Goal: Task Accomplishment & Management: Complete application form

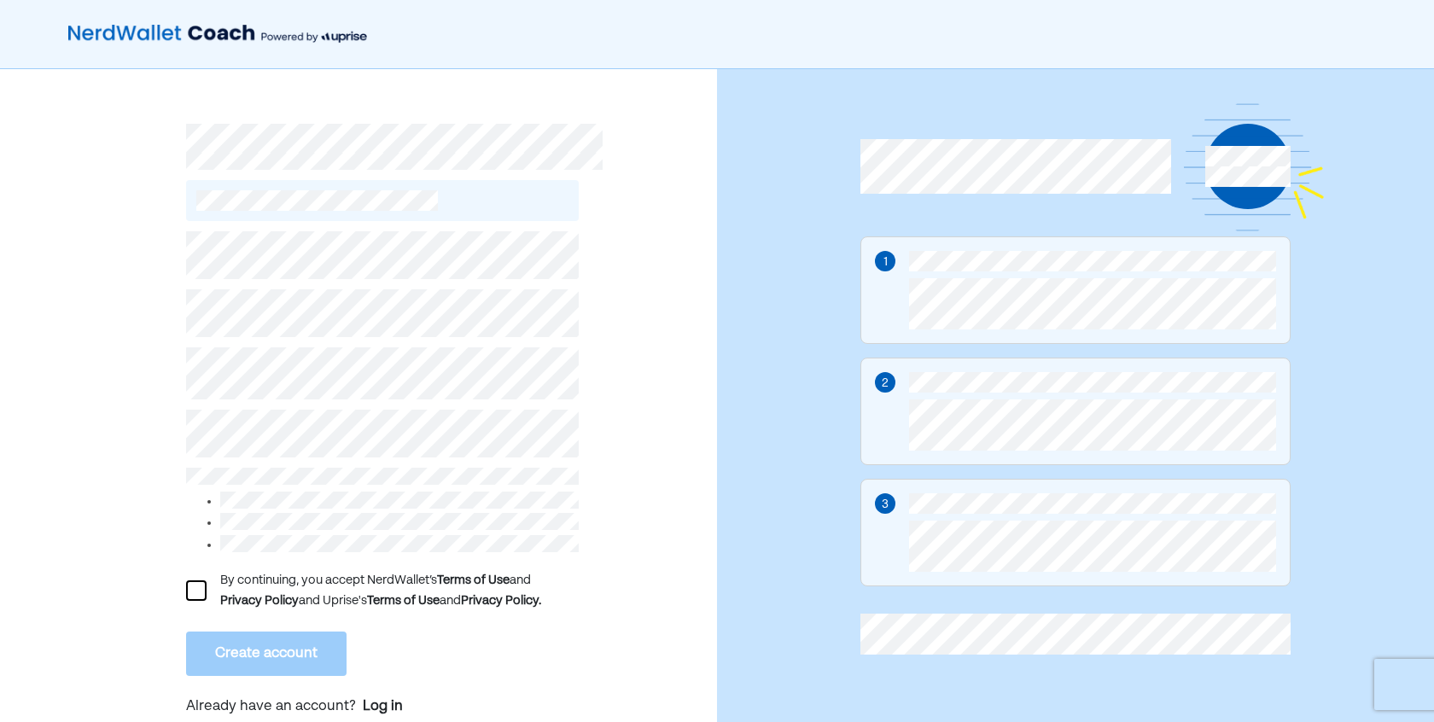
drag, startPoint x: 209, startPoint y: 598, endPoint x: 206, endPoint y: 588, distance: 10.8
click at [208, 595] on div "By continuing, you accept NerdWallet’s Terms of Use and Privacy Policy and Upri…" at bounding box center [382, 590] width 393 height 41
click at [206, 587] on div at bounding box center [196, 590] width 20 height 20
click at [173, 574] on div "L By continuing, you accept NerdWallet’s Terms of Use and Privacy Policy and Up…" at bounding box center [358, 404] width 717 height 670
click at [282, 645] on button "Create account" at bounding box center [266, 654] width 160 height 44
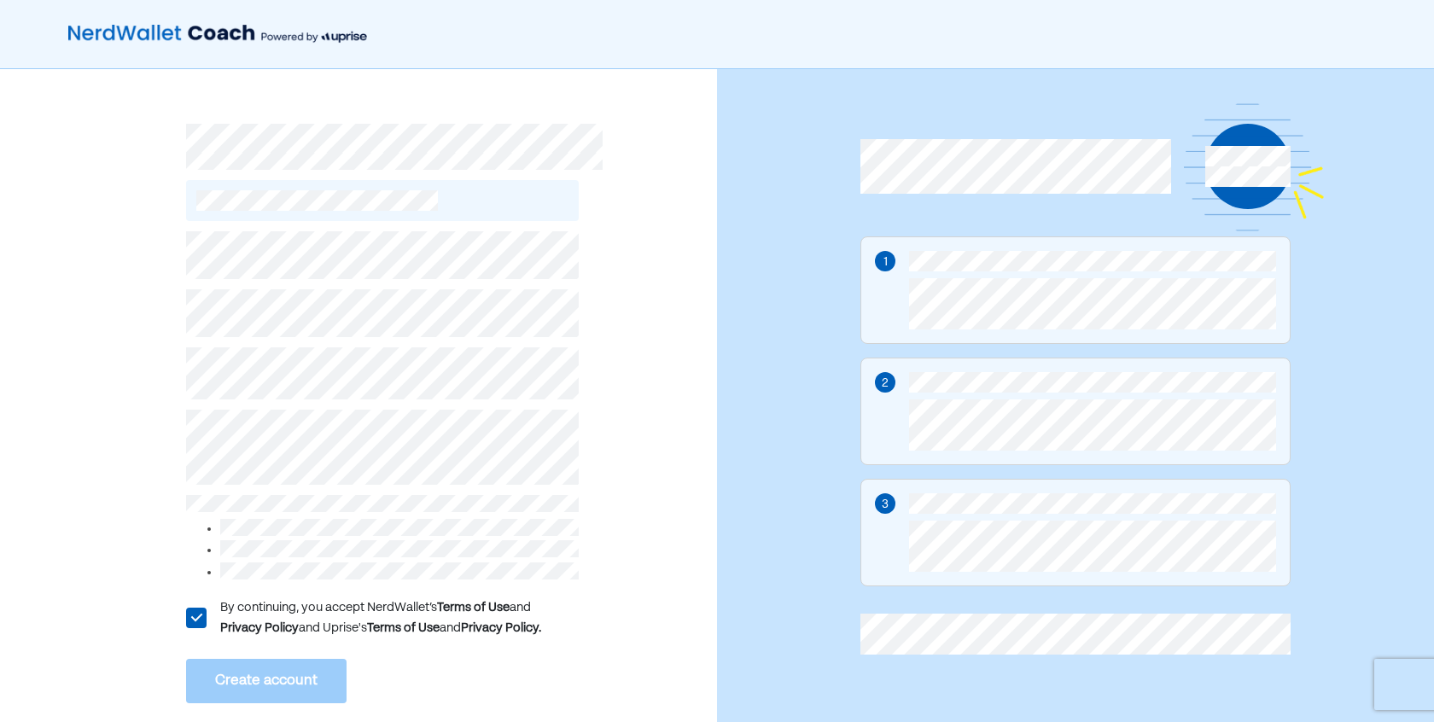
click at [91, 409] on div "L By continuing, you accept NerdWallet’s Terms of Use and Privacy Policy and Up…" at bounding box center [358, 414] width 717 height 691
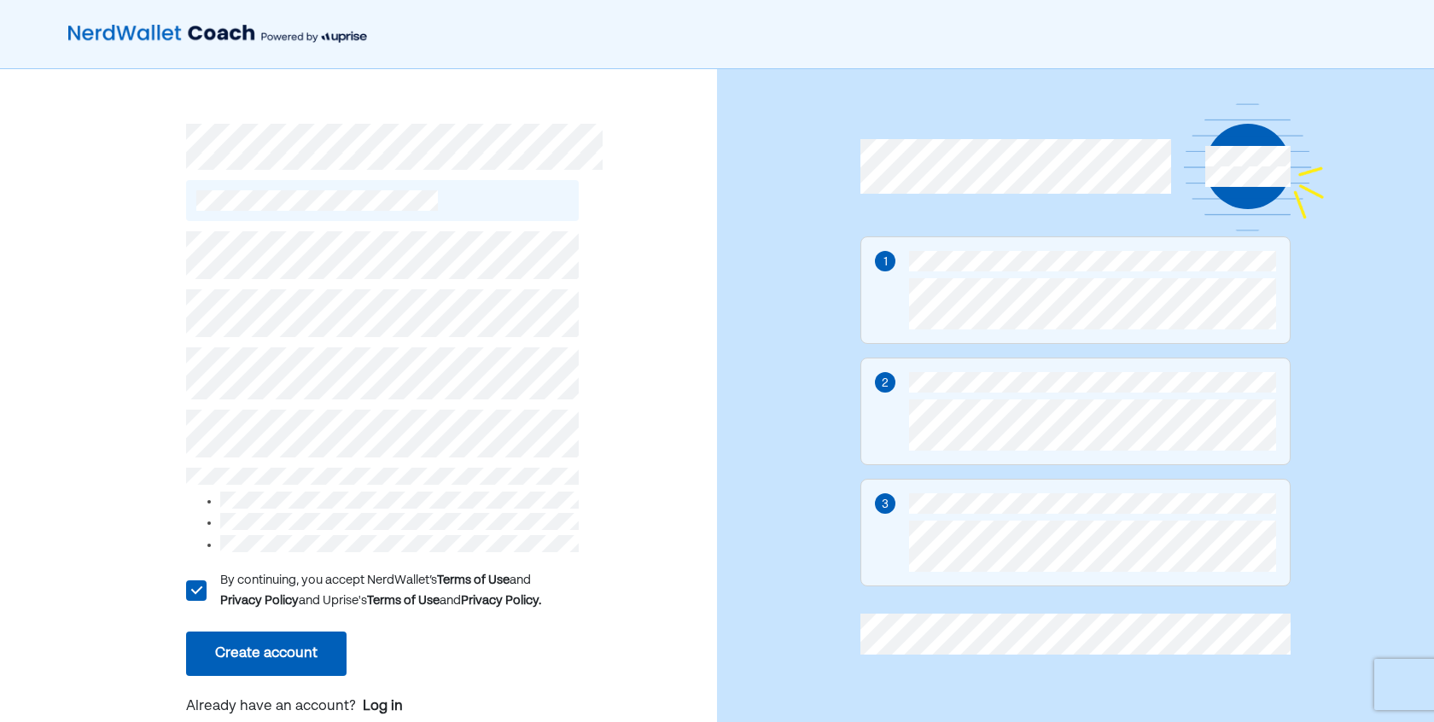
click at [241, 675] on div "L By continuing, you accept NerdWallet’s Terms of Use and Privacy Policy and Up…" at bounding box center [382, 476] width 393 height 511
click at [239, 653] on button "Create account" at bounding box center [266, 654] width 160 height 44
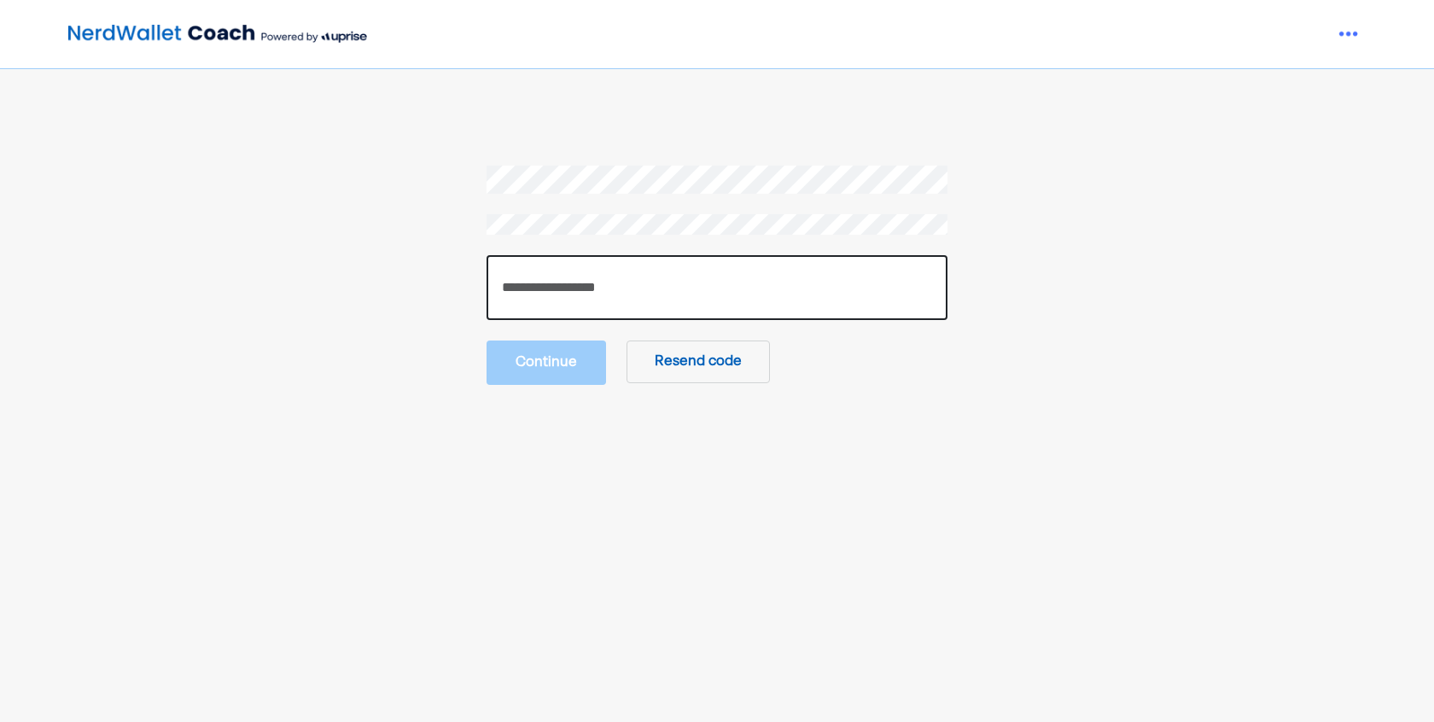
click at [803, 285] on input "number" at bounding box center [717, 287] width 461 height 65
paste input "******"
type input "******"
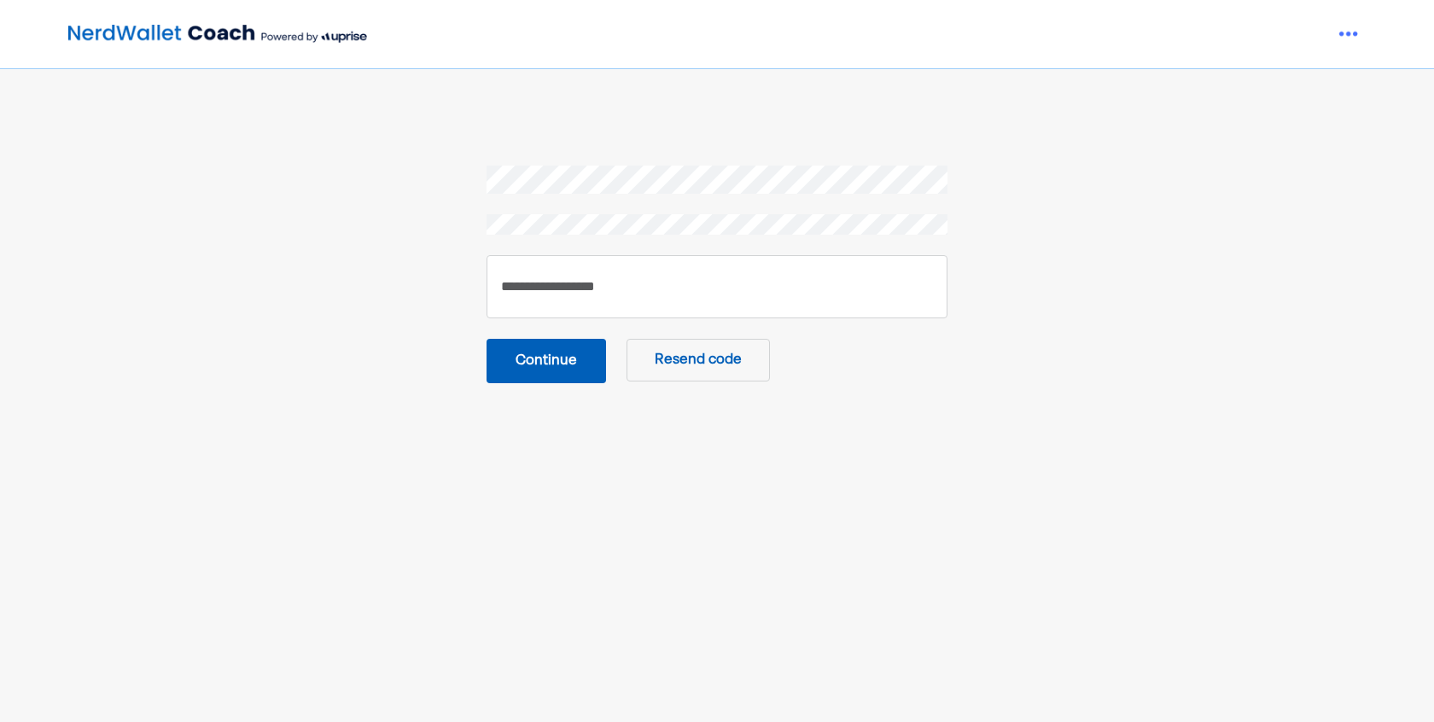
click at [557, 377] on button "Continue" at bounding box center [547, 361] width 120 height 44
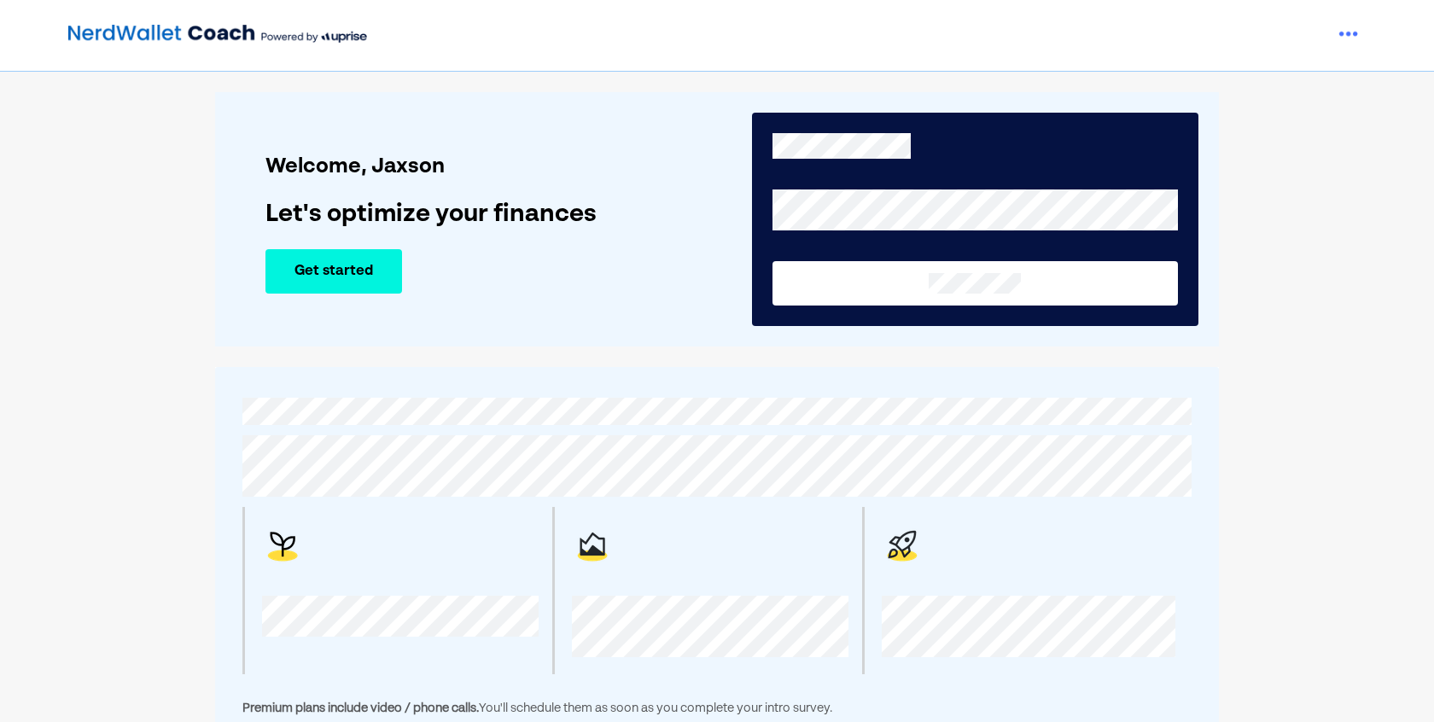
click at [539, 335] on div "Welcome, Jaxson Let's optimize your finances Get started" at bounding box center [498, 219] width 466 height 234
click at [393, 278] on button "Get started" at bounding box center [333, 271] width 137 height 44
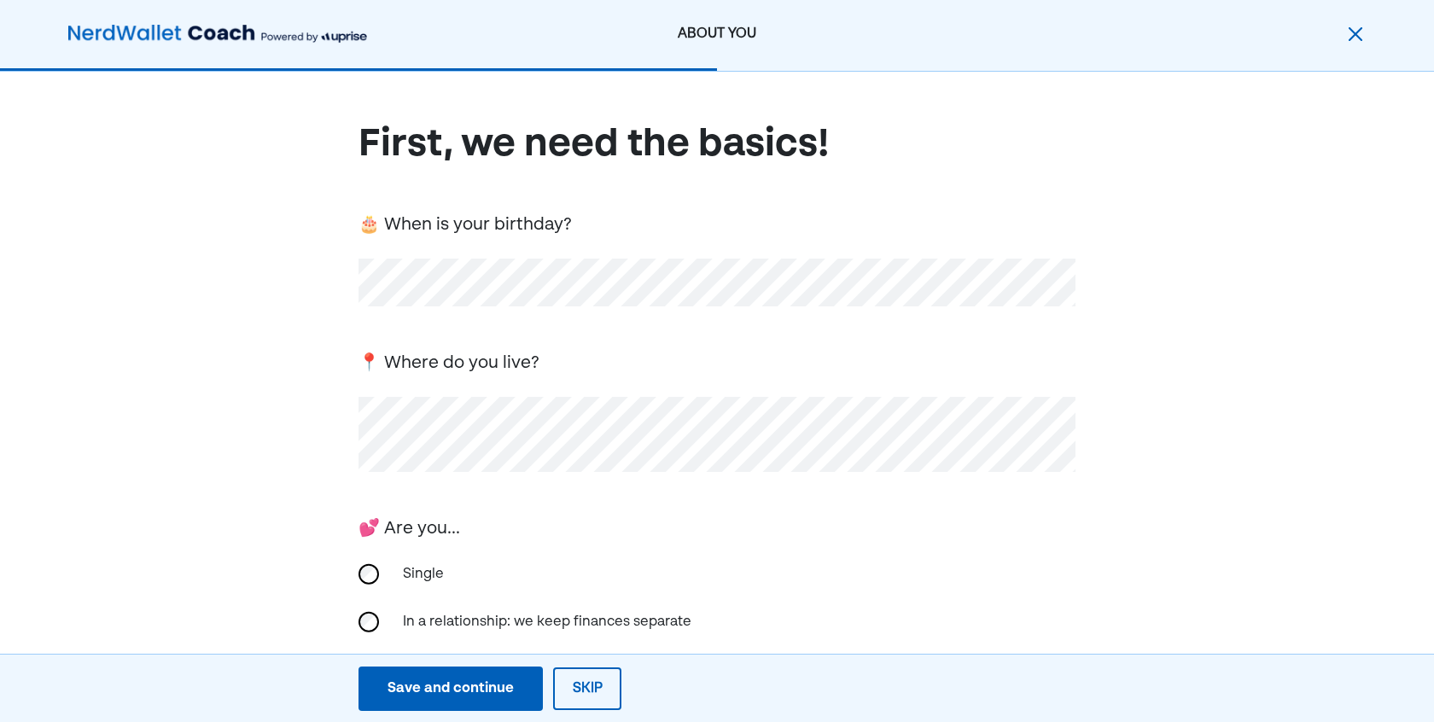
click at [307, 442] on div "First, we need the basics! 🎂 When is your birthday? 📍 Where do you live? 💕 Are …" at bounding box center [717, 574] width 1434 height 1005
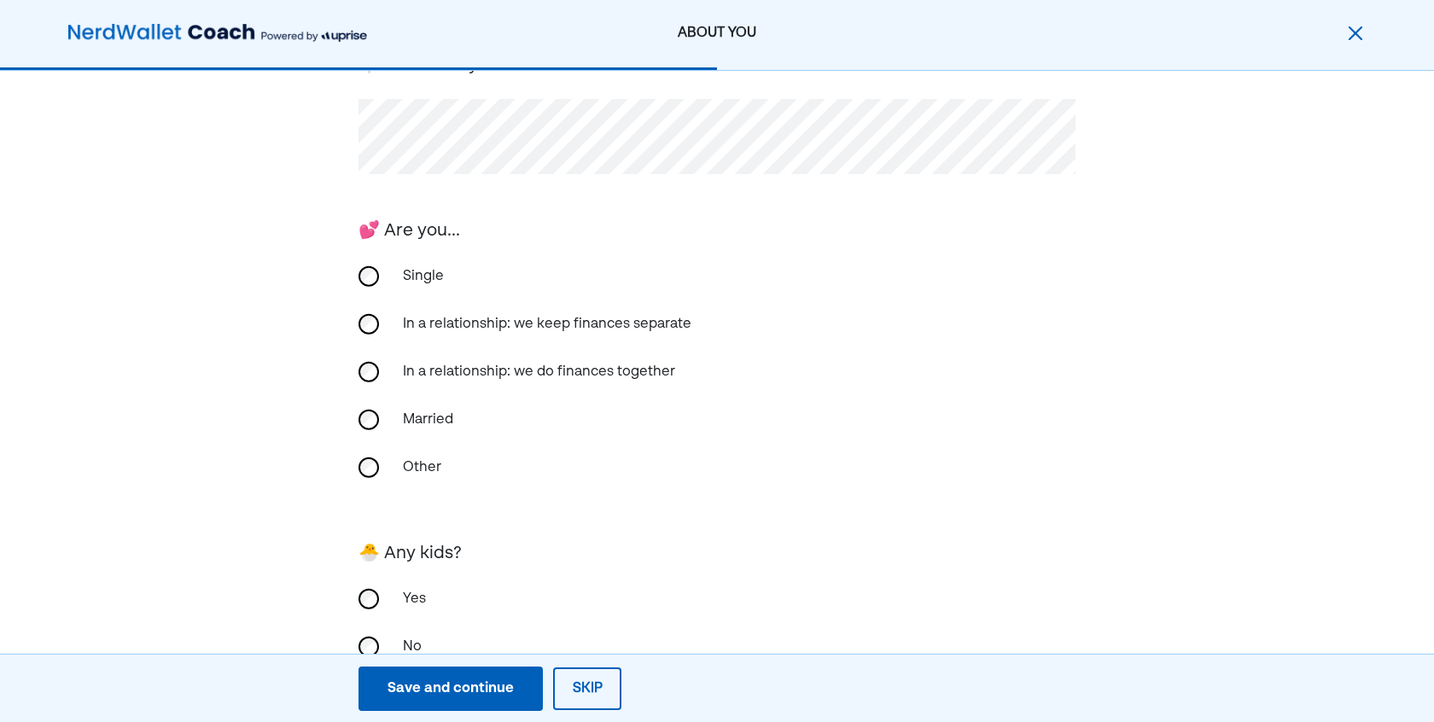
scroll to position [354, 0]
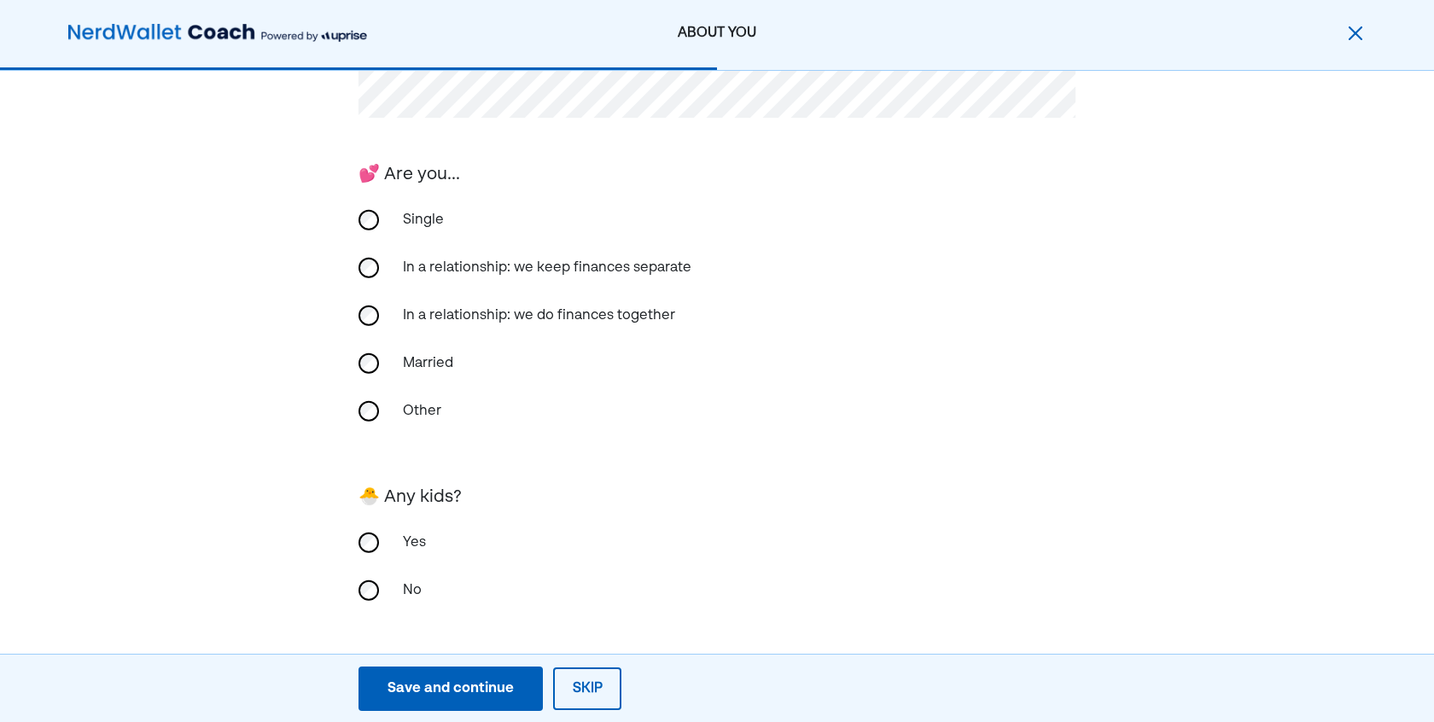
click at [485, 683] on div "Save and continue" at bounding box center [451, 689] width 126 height 20
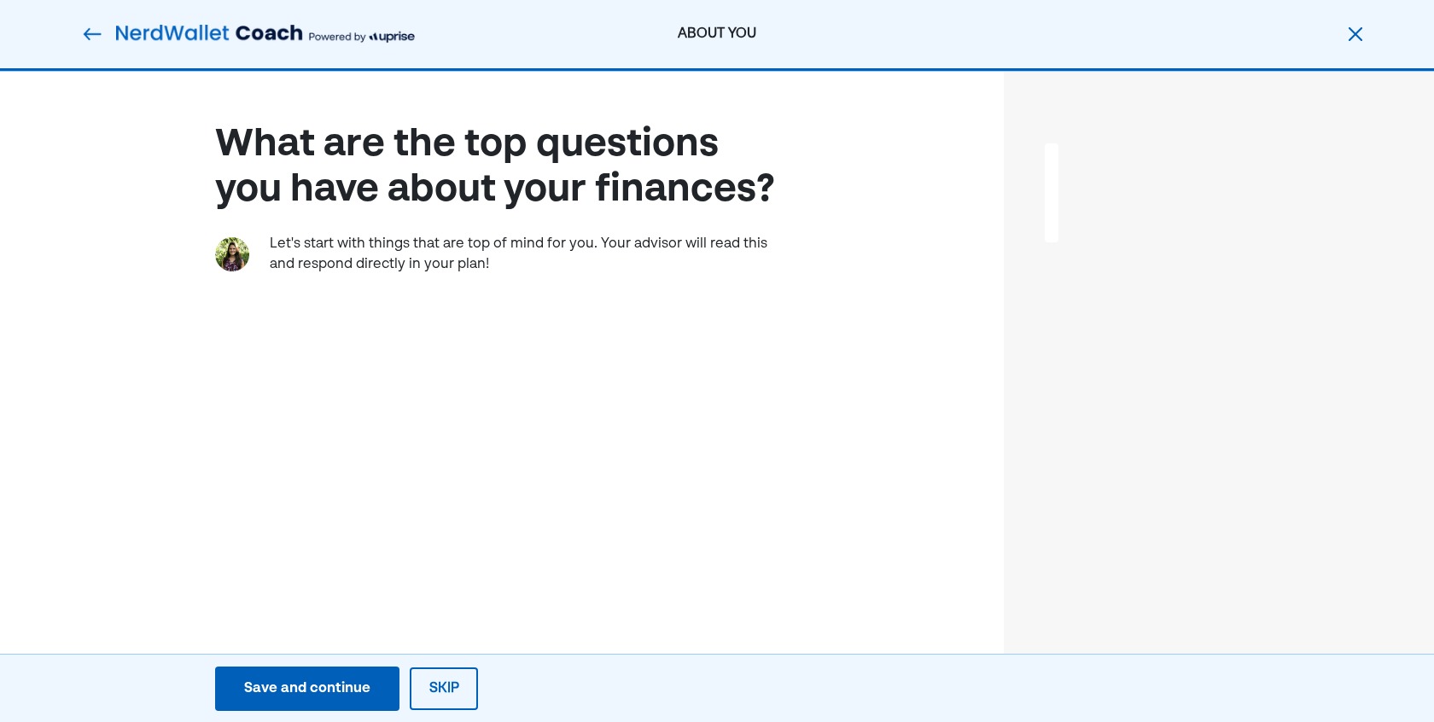
scroll to position [0, 0]
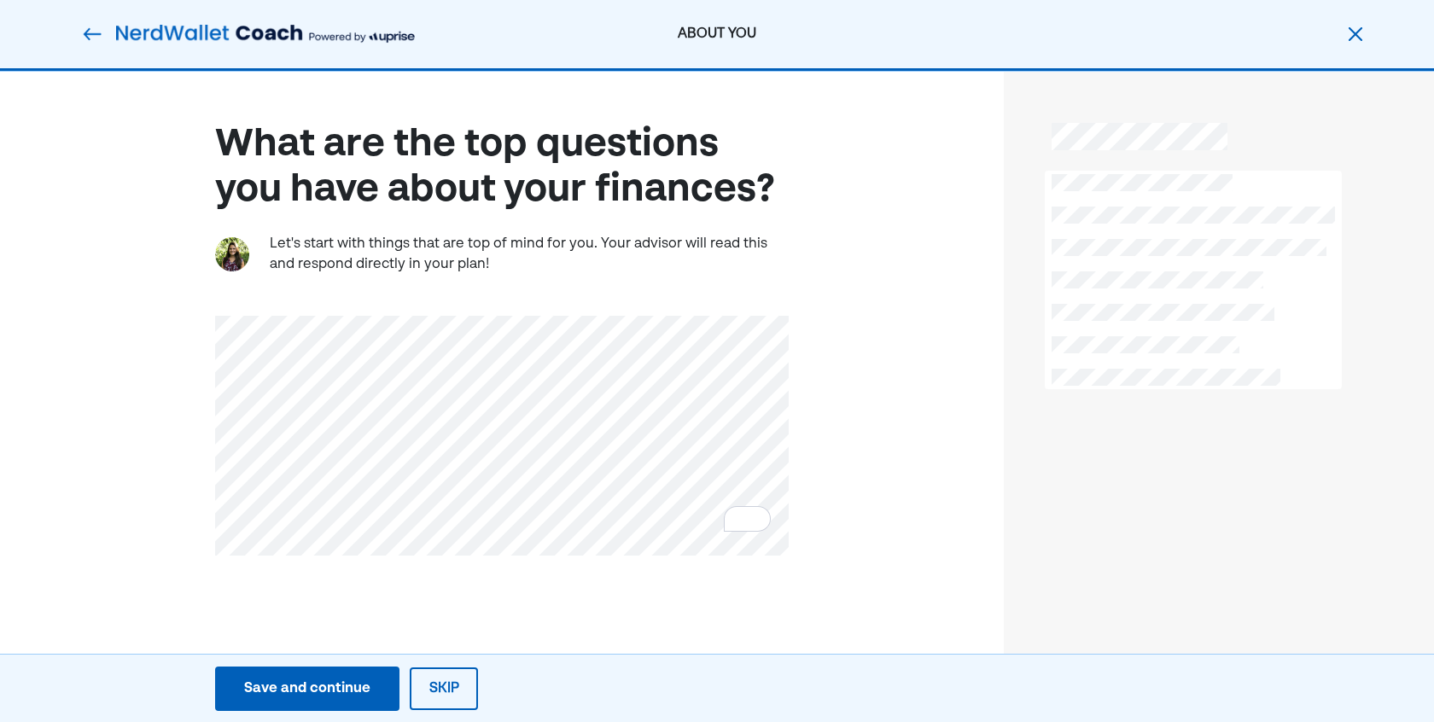
click at [952, 274] on div "What are the top questions you have about your finances? Let's start with thing…" at bounding box center [502, 394] width 1004 height 645
click at [300, 689] on div "Save and continue" at bounding box center [307, 689] width 126 height 20
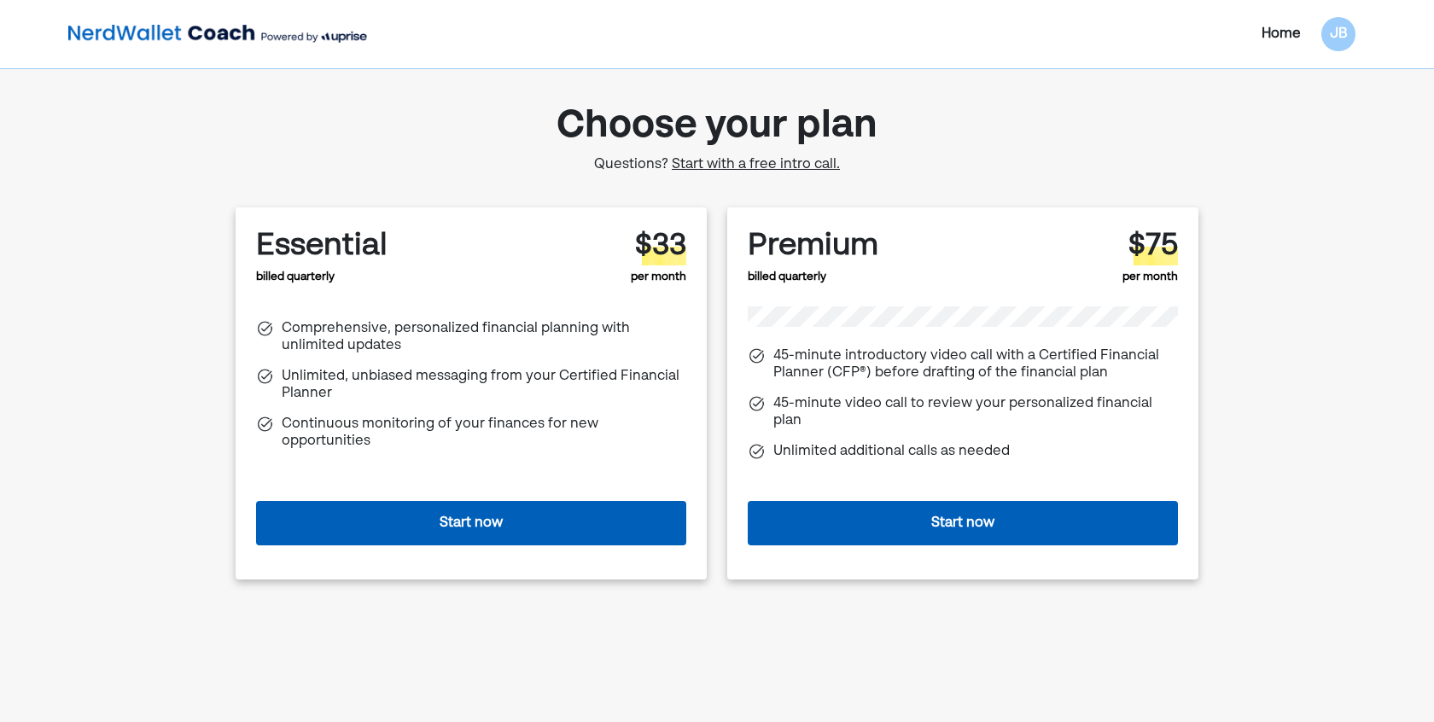
click at [563, 501] on button "Start now" at bounding box center [471, 523] width 430 height 44
